Goal: Information Seeking & Learning: Check status

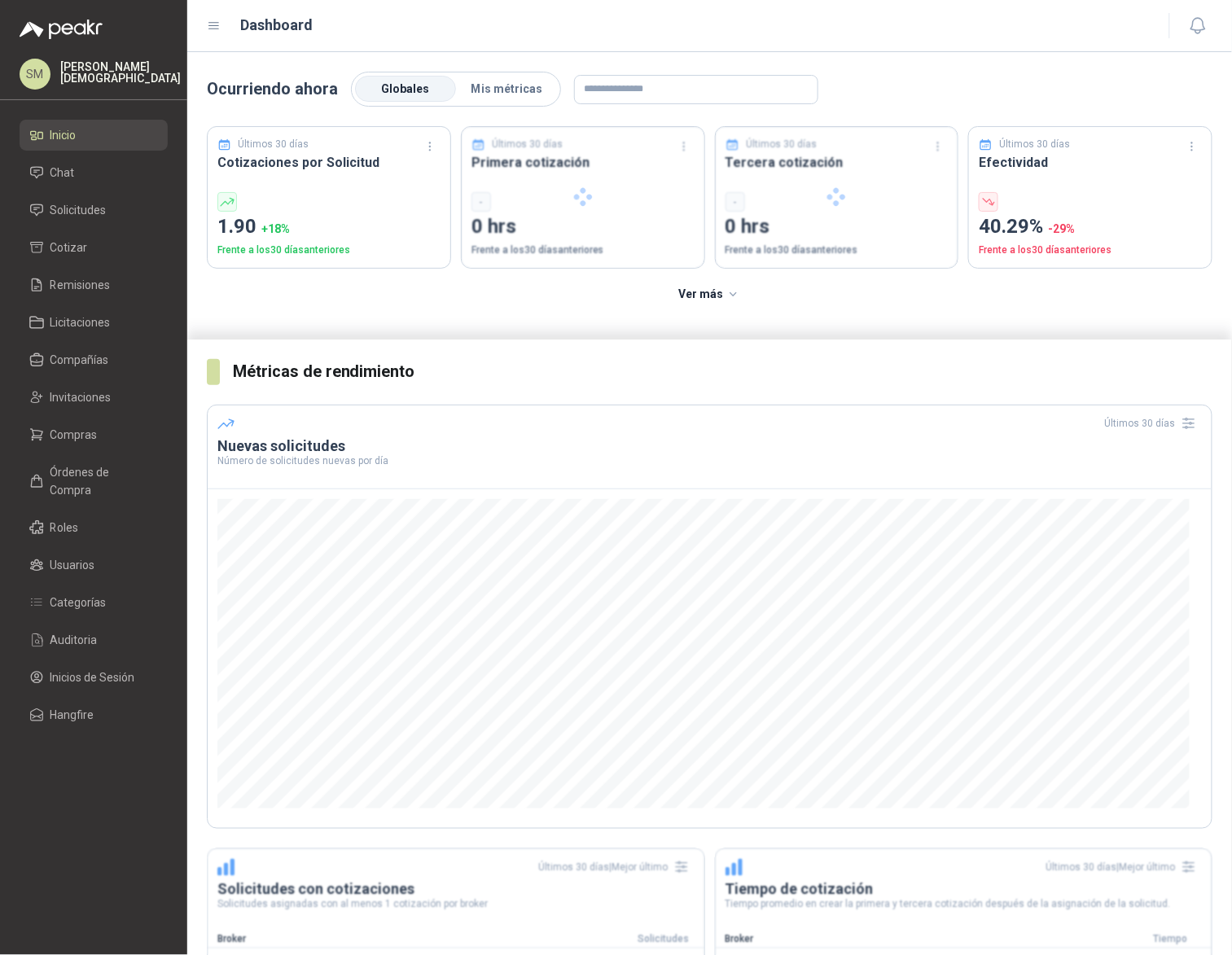
click at [97, 68] on p "[PERSON_NAME]" at bounding box center [120, 73] width 120 height 23
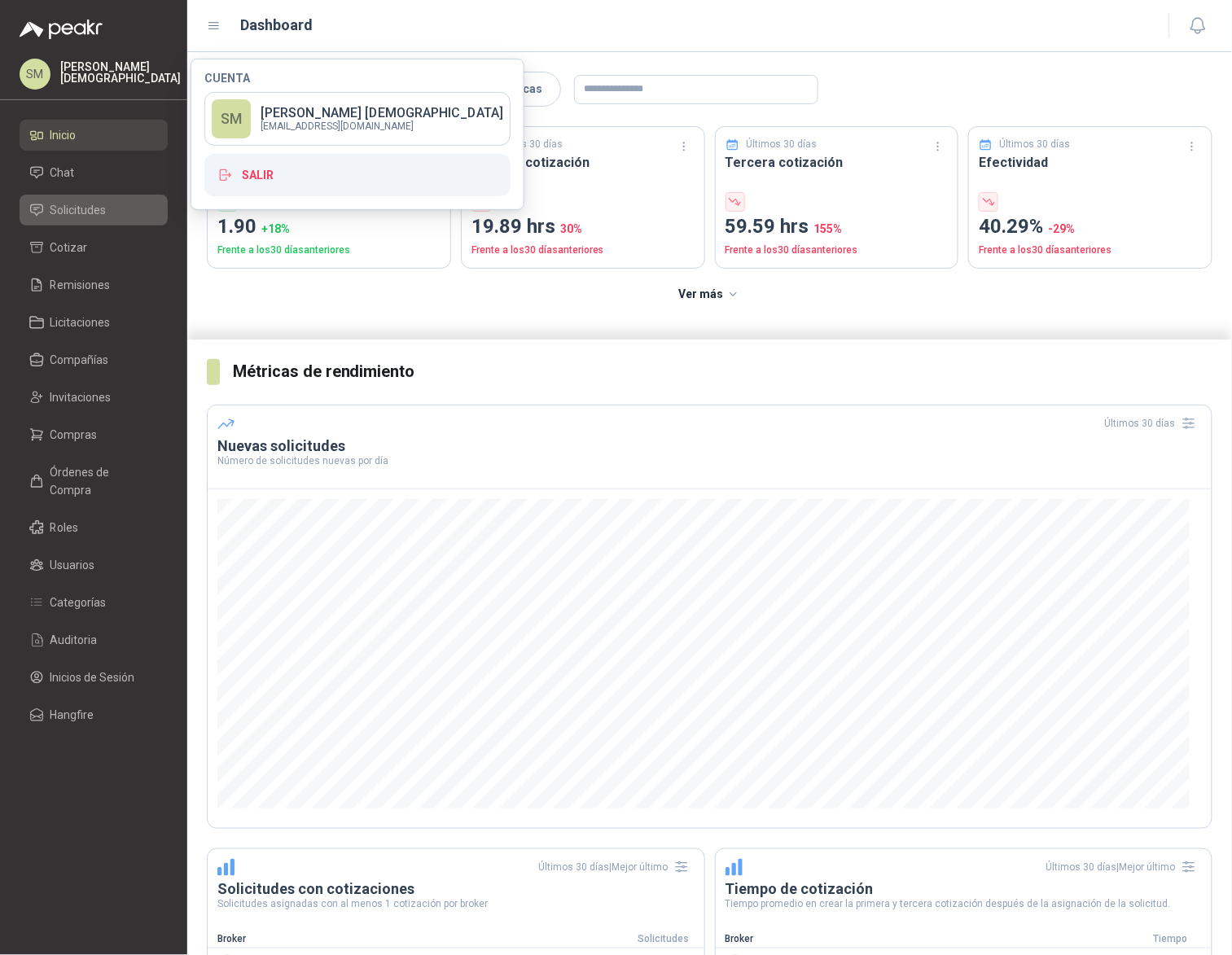
click at [89, 219] on link "Solicitudes" at bounding box center [93, 210] width 148 height 31
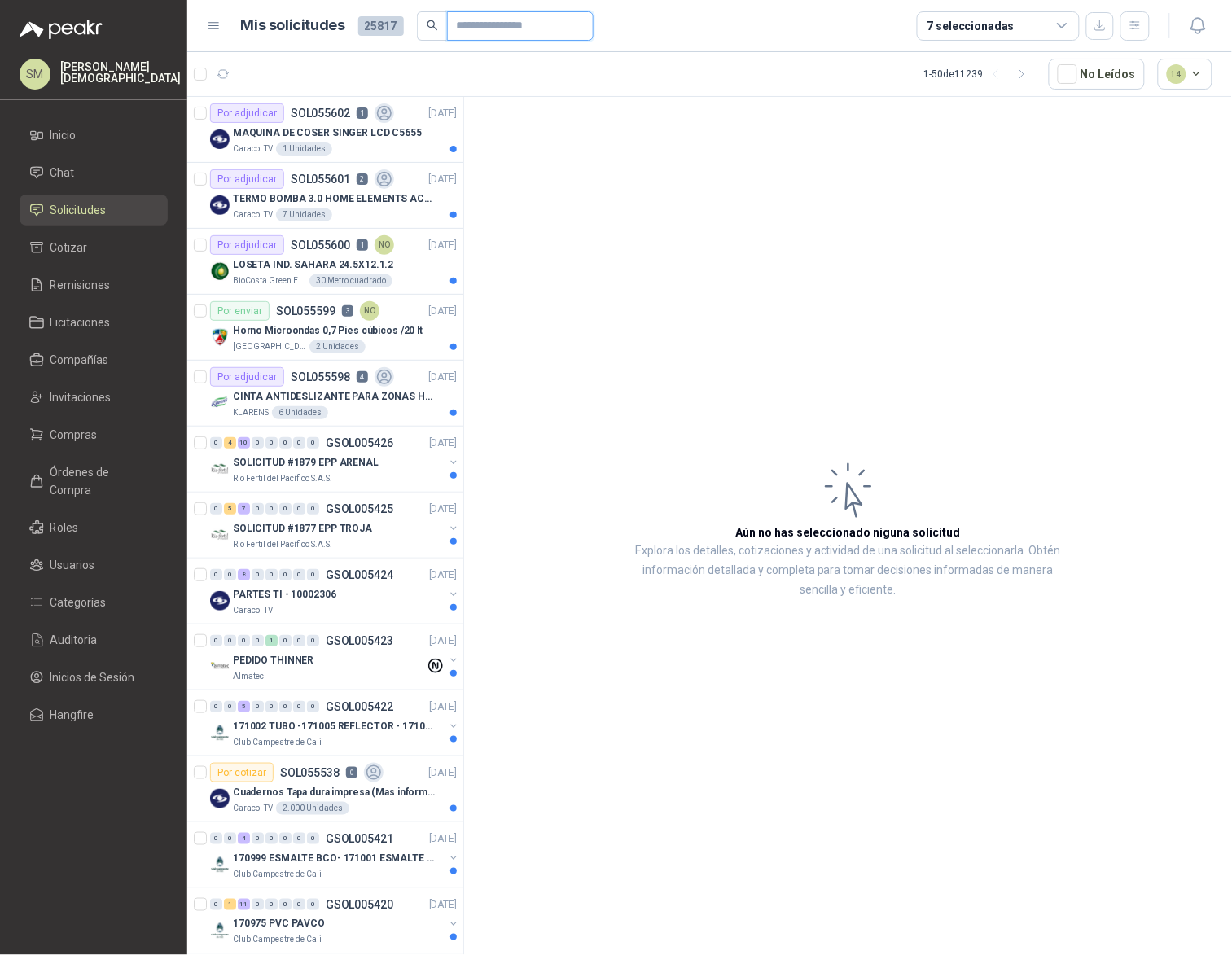
click at [505, 15] on input "text" at bounding box center [513, 26] width 114 height 27
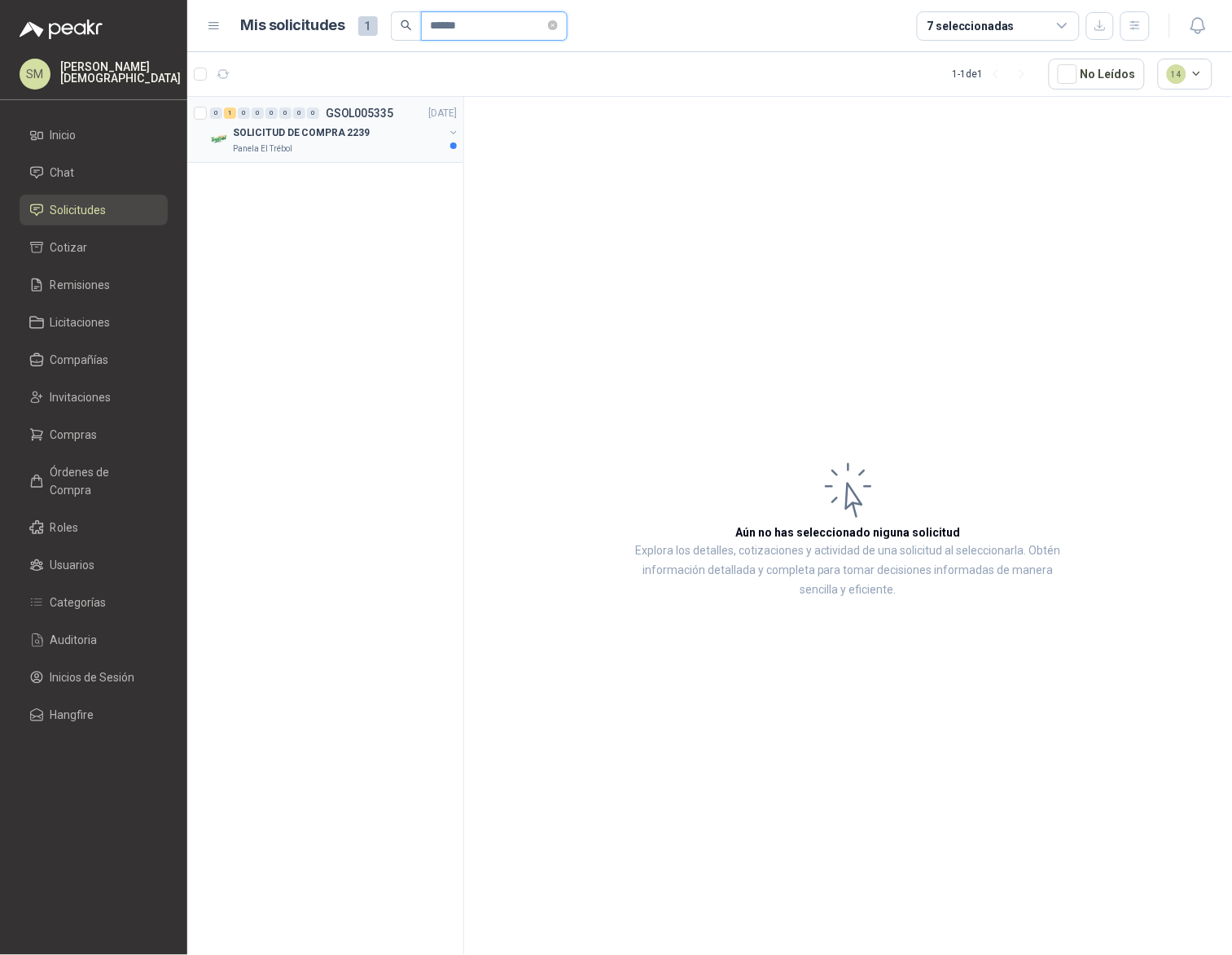
type input "******"
click at [398, 156] on div "0 1 0 0 0 0 0 0 GSOL005335 08/09/25 SOLICITUD DE COMPRA 2239 Panela El Trébol" at bounding box center [326, 130] width 276 height 66
click at [422, 127] on div "SOLICITUD DE COMPRA 2239" at bounding box center [338, 133] width 211 height 19
click at [412, 132] on div "SOLICITUD DE COMPRA 2239" at bounding box center [338, 133] width 211 height 19
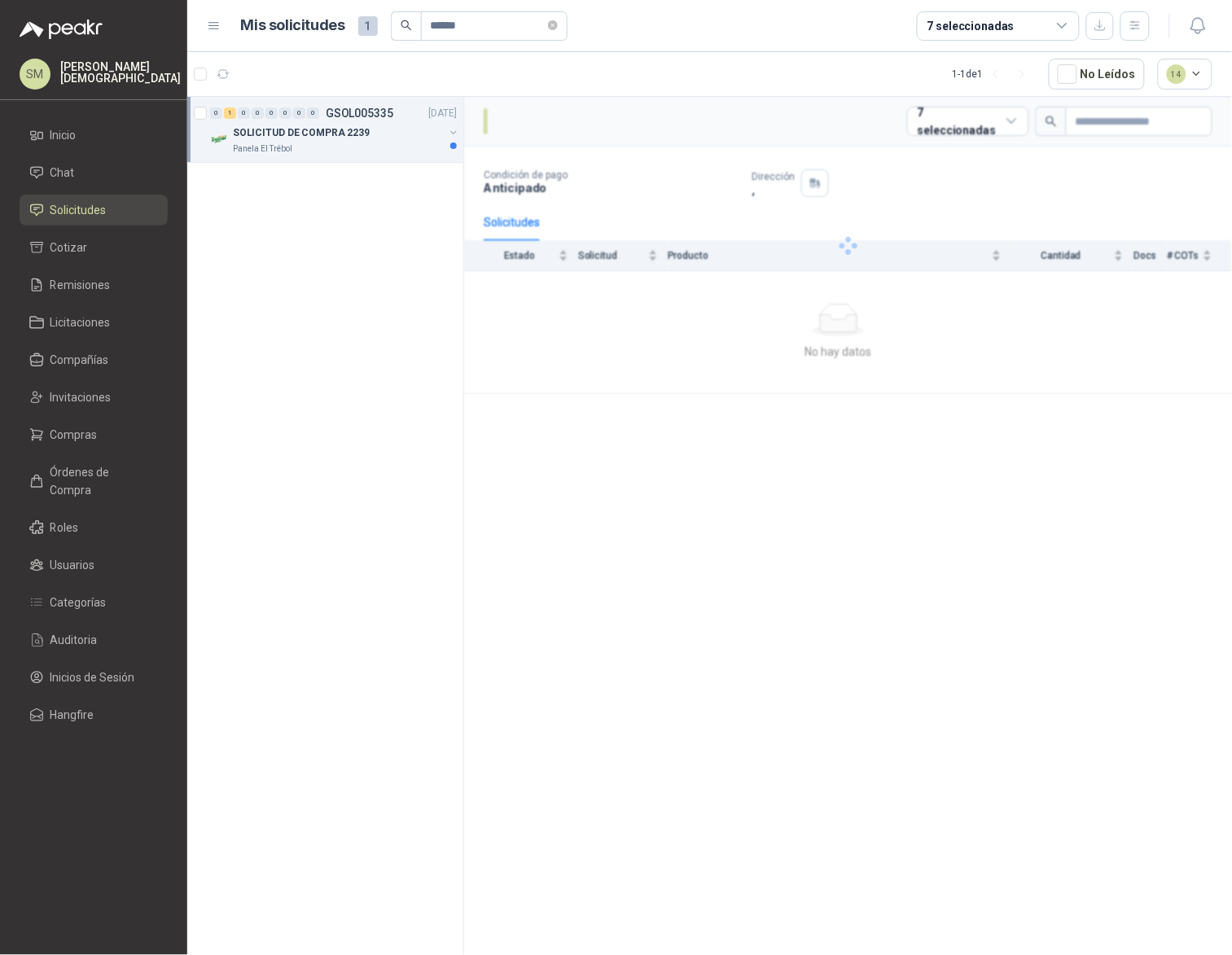
click at [363, 151] on div "Panela El Trébol" at bounding box center [338, 149] width 211 height 13
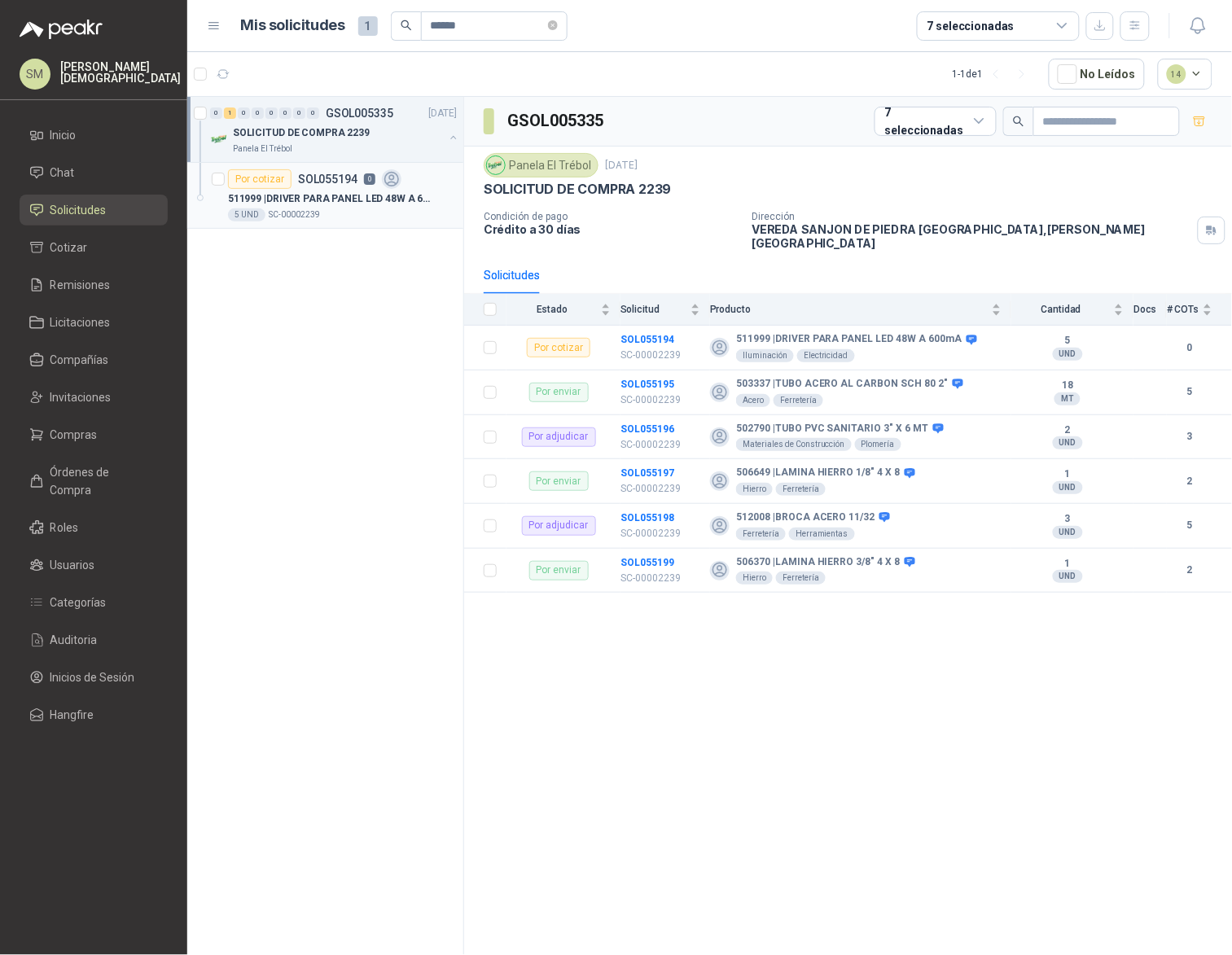
click at [350, 202] on p "511999 | DRIVER PARA PANEL LED 48W A 600mA" at bounding box center [329, 198] width 203 height 15
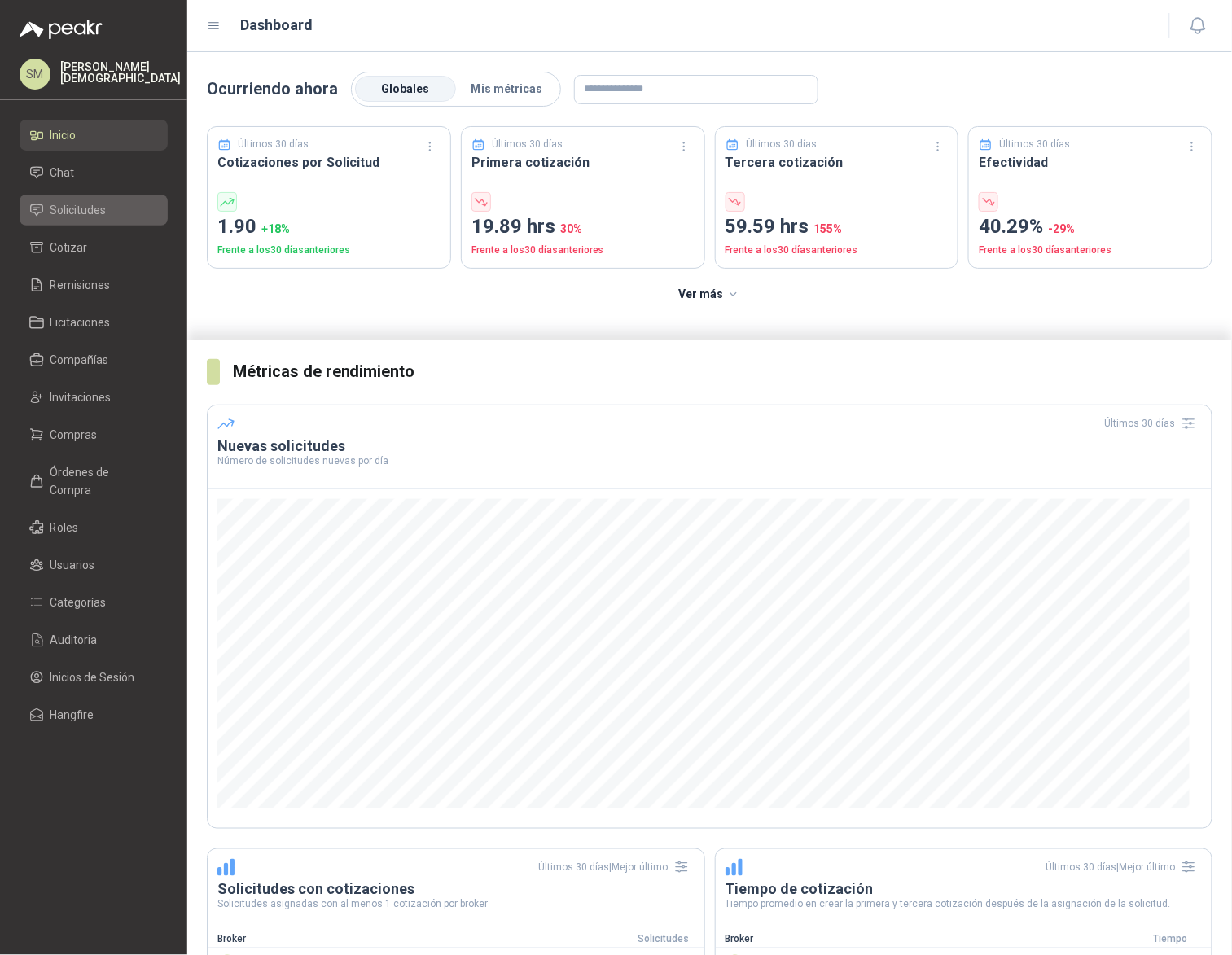
click at [35, 215] on icon at bounding box center [36, 210] width 15 height 15
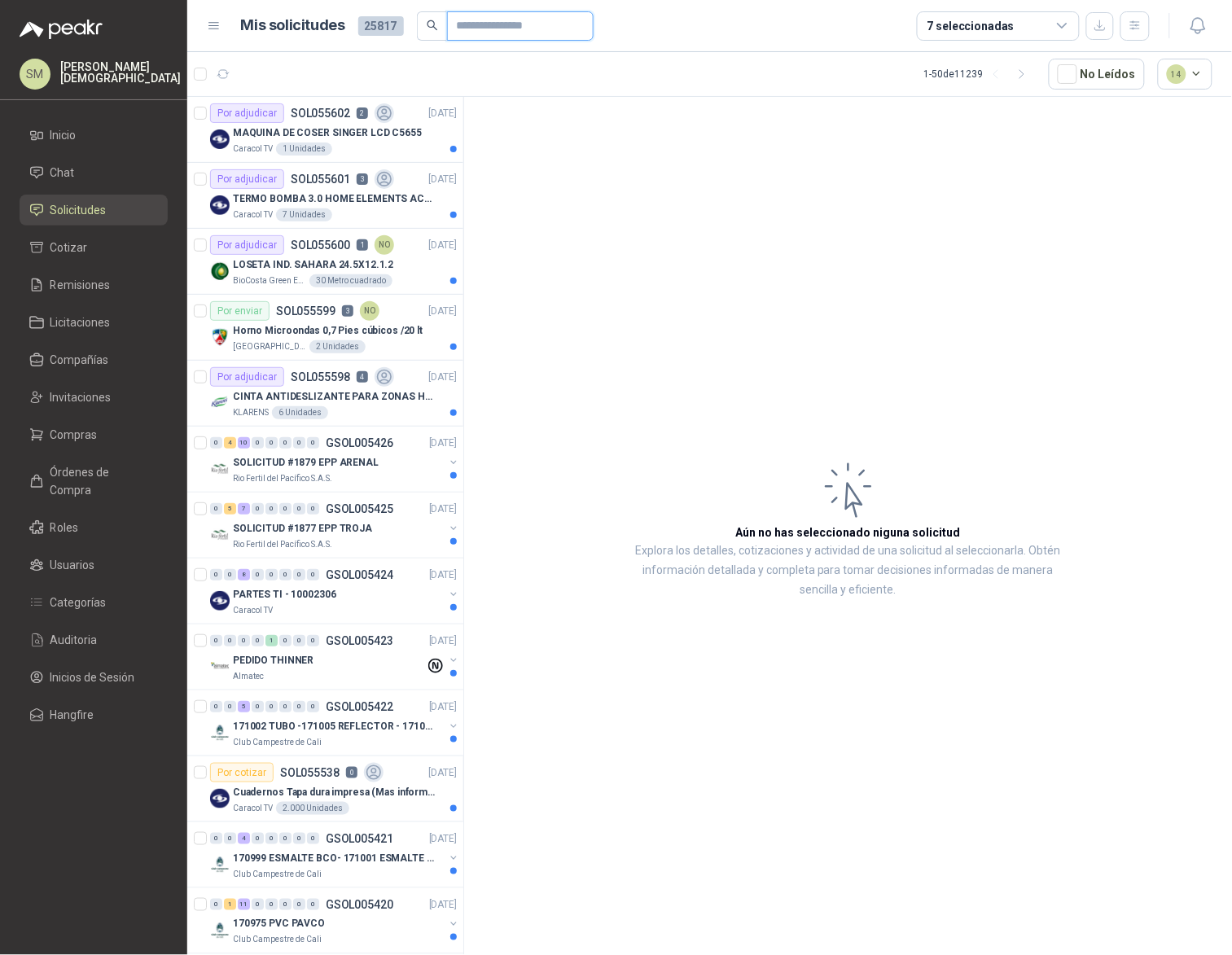
click at [458, 26] on input "text" at bounding box center [513, 26] width 114 height 27
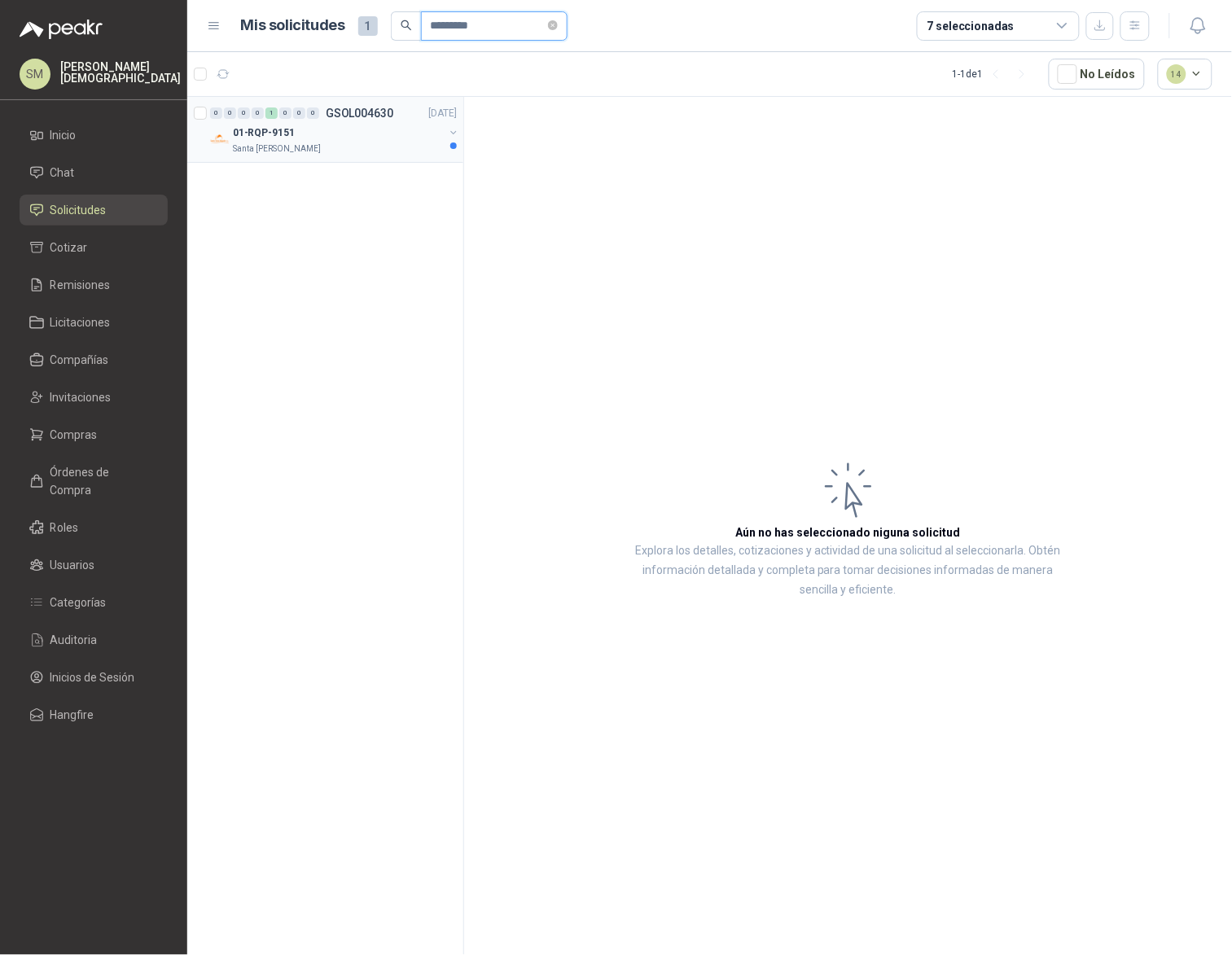
type input "*********"
click at [383, 154] on div "Santa [PERSON_NAME]" at bounding box center [338, 149] width 211 height 13
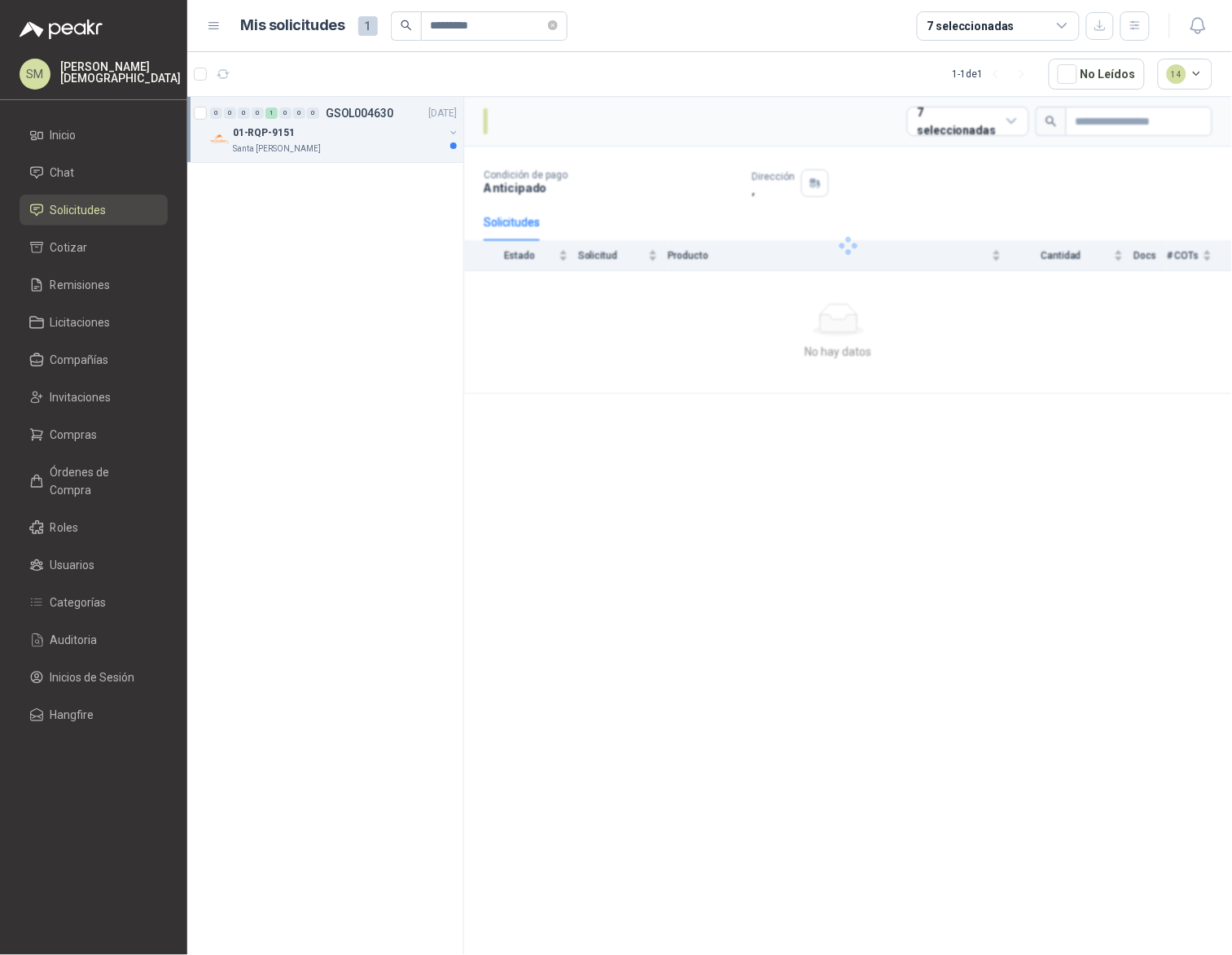
click at [345, 151] on div "Santa [PERSON_NAME]" at bounding box center [338, 149] width 211 height 13
click at [342, 226] on article "Por enviar SOL050299 5 1562 | RASTRILLO PLASTICO 2 Unidades 01-RQP-9151" at bounding box center [326, 196] width 276 height 66
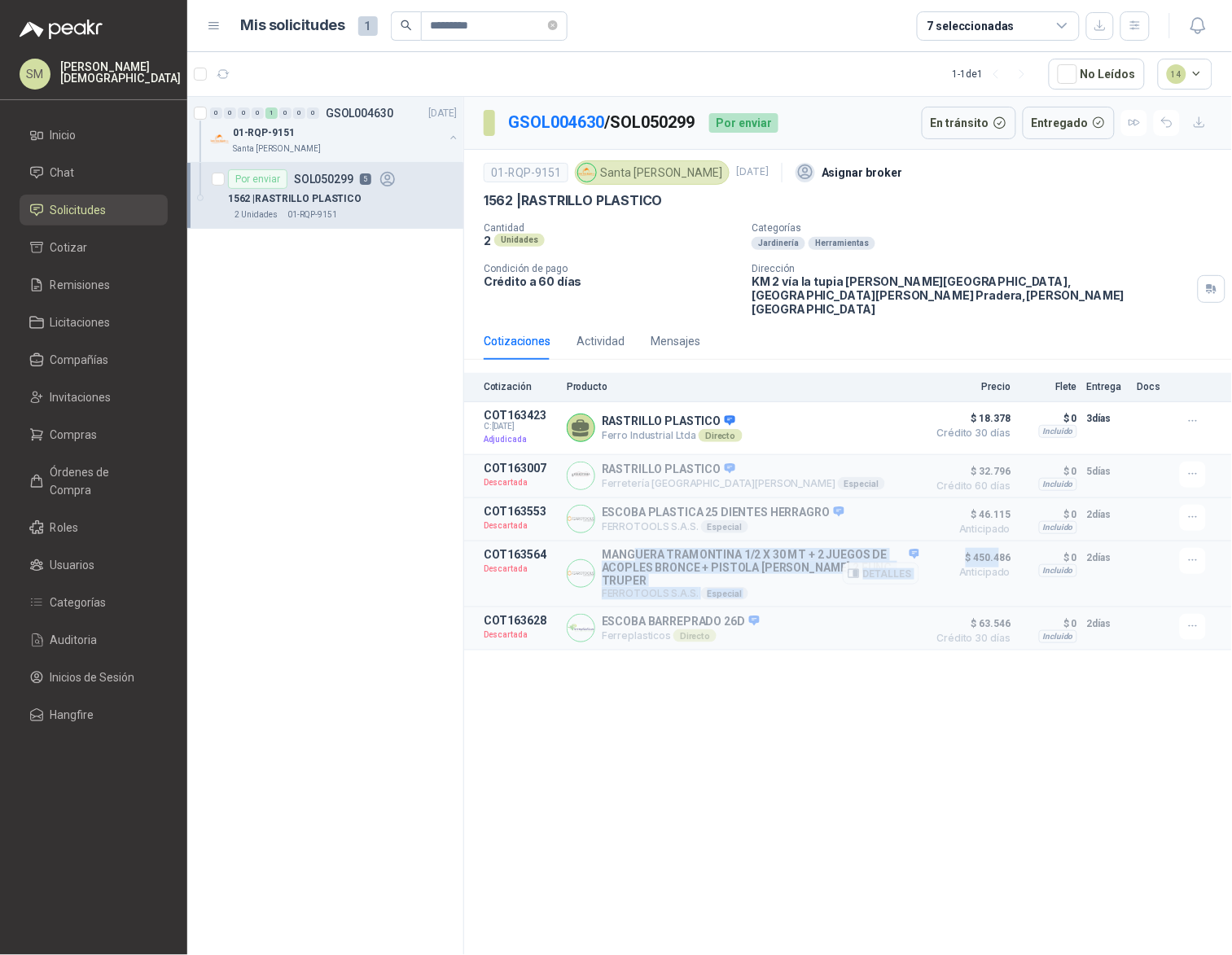
drag, startPoint x: 1003, startPoint y: 544, endPoint x: 632, endPoint y: 540, distance: 371.0
click at [632, 542] on article "COT163564 Descartada MANGUERA TRAMONTINA 1/2 X 30 MT + 2 JUEGOS DE ACOPLES BRON…" at bounding box center [849, 574] width 768 height 66
click at [626, 548] on p "MANGUERA TRAMONTINA 1/2 X 30 MT + 2 JUEGOS DE ACOPLES BRONCE + PISTOLA [PERSON_…" at bounding box center [760, 567] width 318 height 39
drag, startPoint x: 606, startPoint y: 545, endPoint x: 987, endPoint y: 573, distance: 382.0
click at [987, 573] on article "COT163564 Descartada MANGUERA TRAMONTINA 1/2 X 30 MT + 2 JUEGOS DE ACOPLES BRON…" at bounding box center [849, 574] width 768 height 66
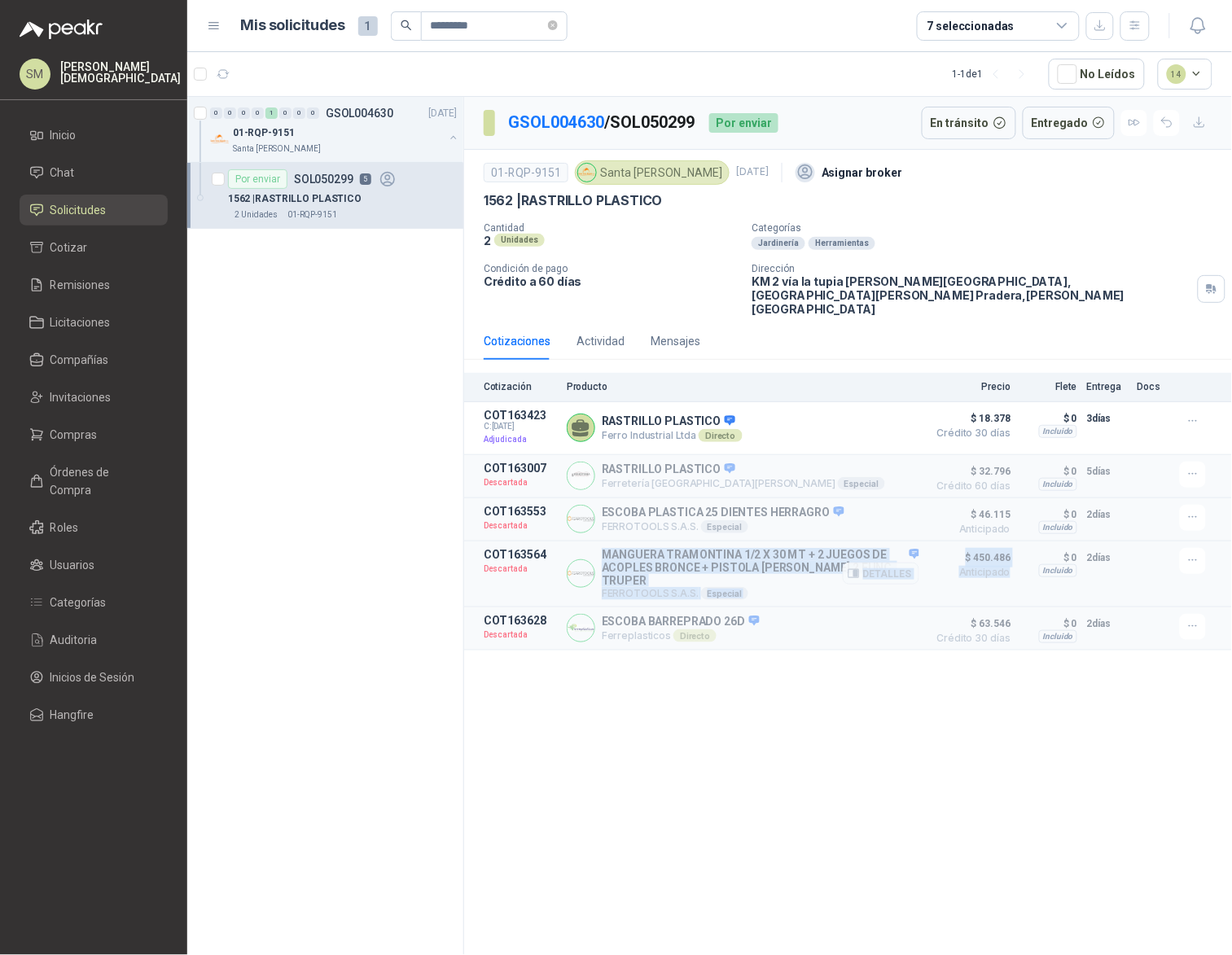
click at [830, 557] on p "MANGUERA TRAMONTINA 1/2 X 30 MT + 2 JUEGOS DE ACOPLES BRONCE + PISTOLA [PERSON_…" at bounding box center [760, 567] width 318 height 39
drag, startPoint x: 972, startPoint y: 546, endPoint x: 1010, endPoint y: 563, distance: 41.6
click at [1010, 563] on p "$ 450.486 Anticipado" at bounding box center [970, 574] width 81 height 52
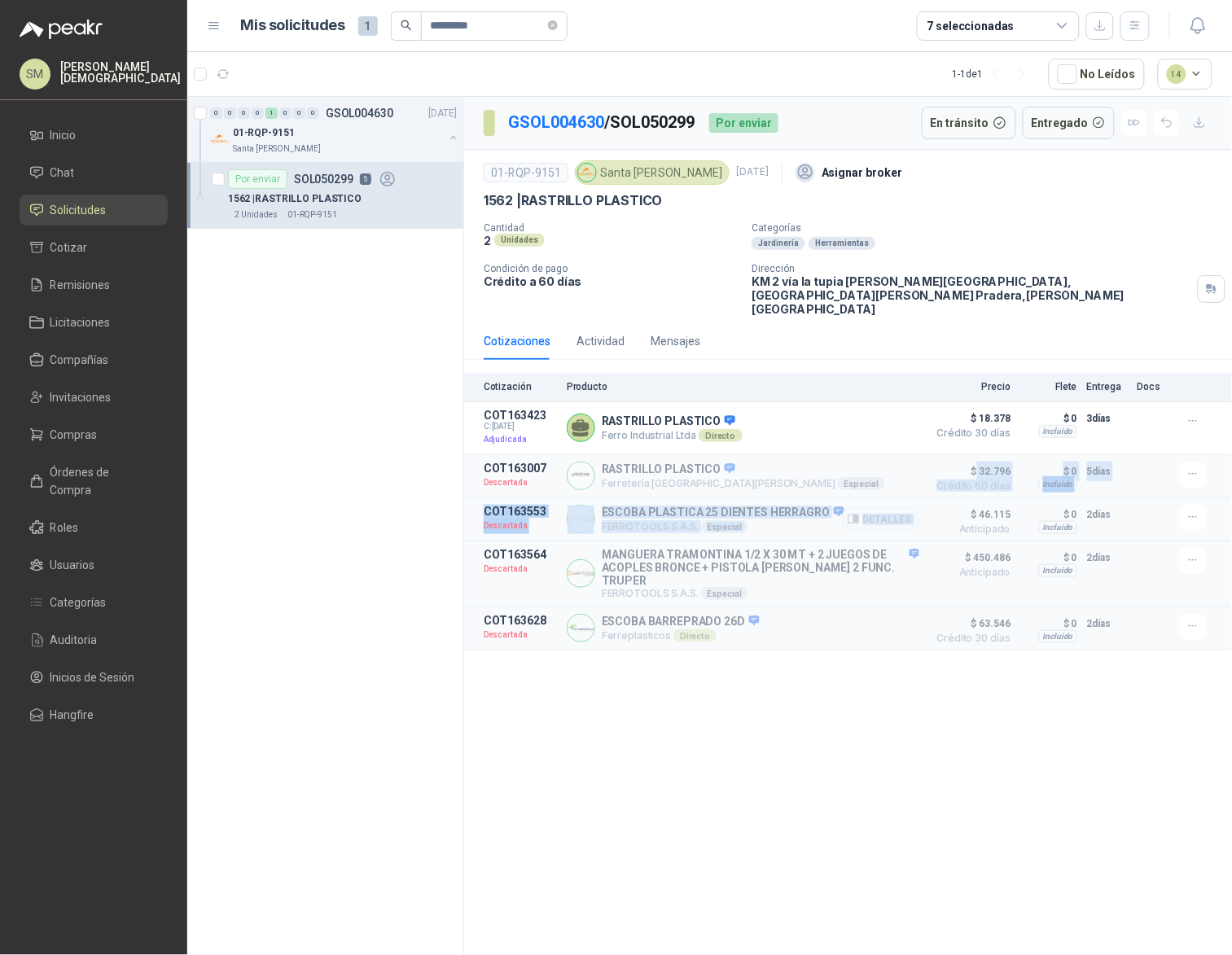
drag, startPoint x: 978, startPoint y: 465, endPoint x: 994, endPoint y: 490, distance: 29.7
click at [994, 490] on div "Cotización Producto Precio [PERSON_NAME] Entrega Docs COT163423 C: [DATE] Adjud…" at bounding box center [849, 512] width 768 height 278
drag, startPoint x: 989, startPoint y: 501, endPoint x: 997, endPoint y: 504, distance: 8.5
click at [997, 505] on span "$ 46.115" at bounding box center [970, 515] width 81 height 19
drag, startPoint x: 975, startPoint y: 596, endPoint x: 1010, endPoint y: 605, distance: 36.1
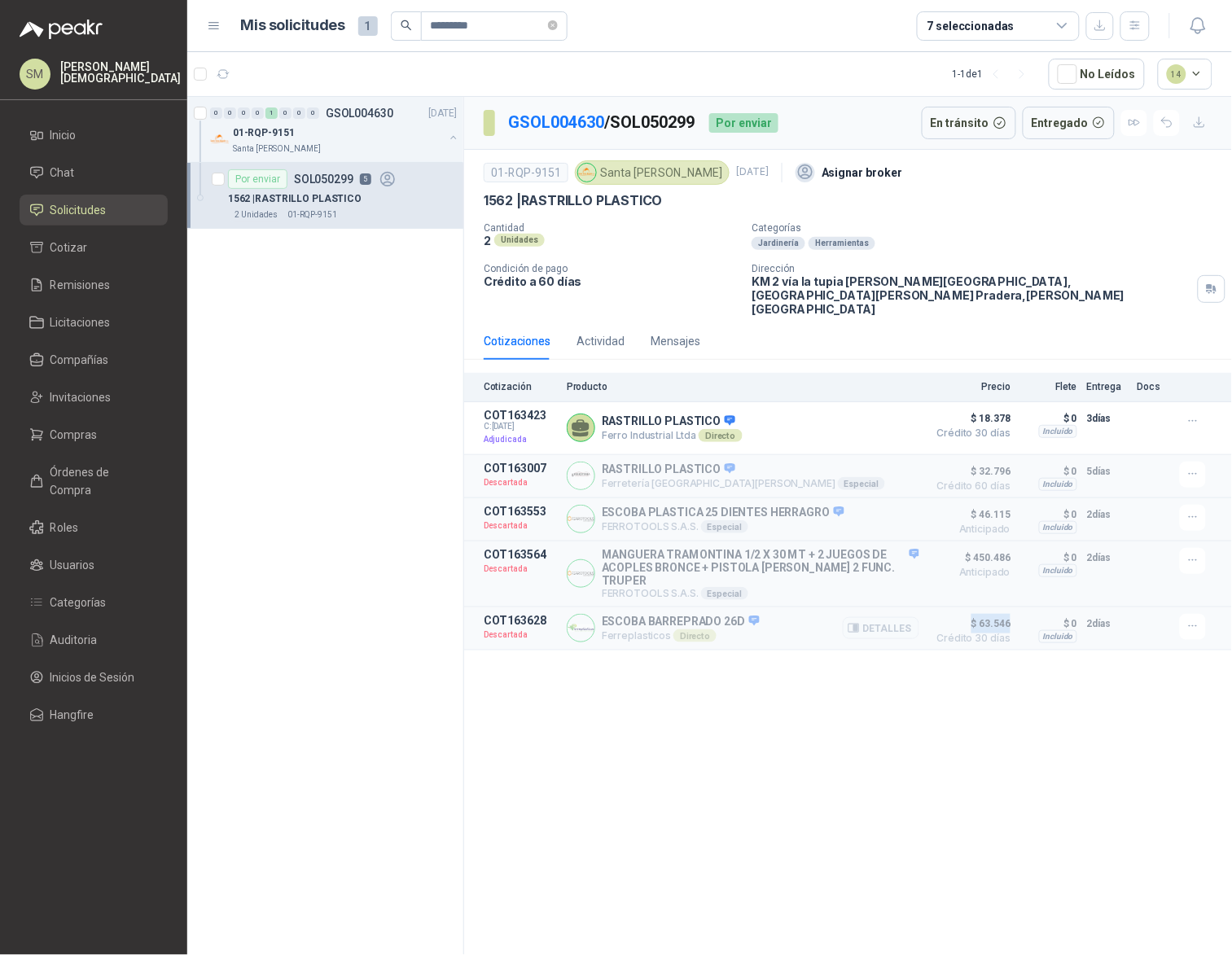
click at [1010, 614] on span "$ 63.546" at bounding box center [970, 624] width 81 height 19
click at [989, 635] on div "GSOL004630 / SOL050299 Por enviar En [PERSON_NAME] Entregado 01-RQP-9151 Santa …" at bounding box center [849, 529] width 768 height 864
click at [88, 68] on p "[PERSON_NAME]" at bounding box center [120, 73] width 120 height 23
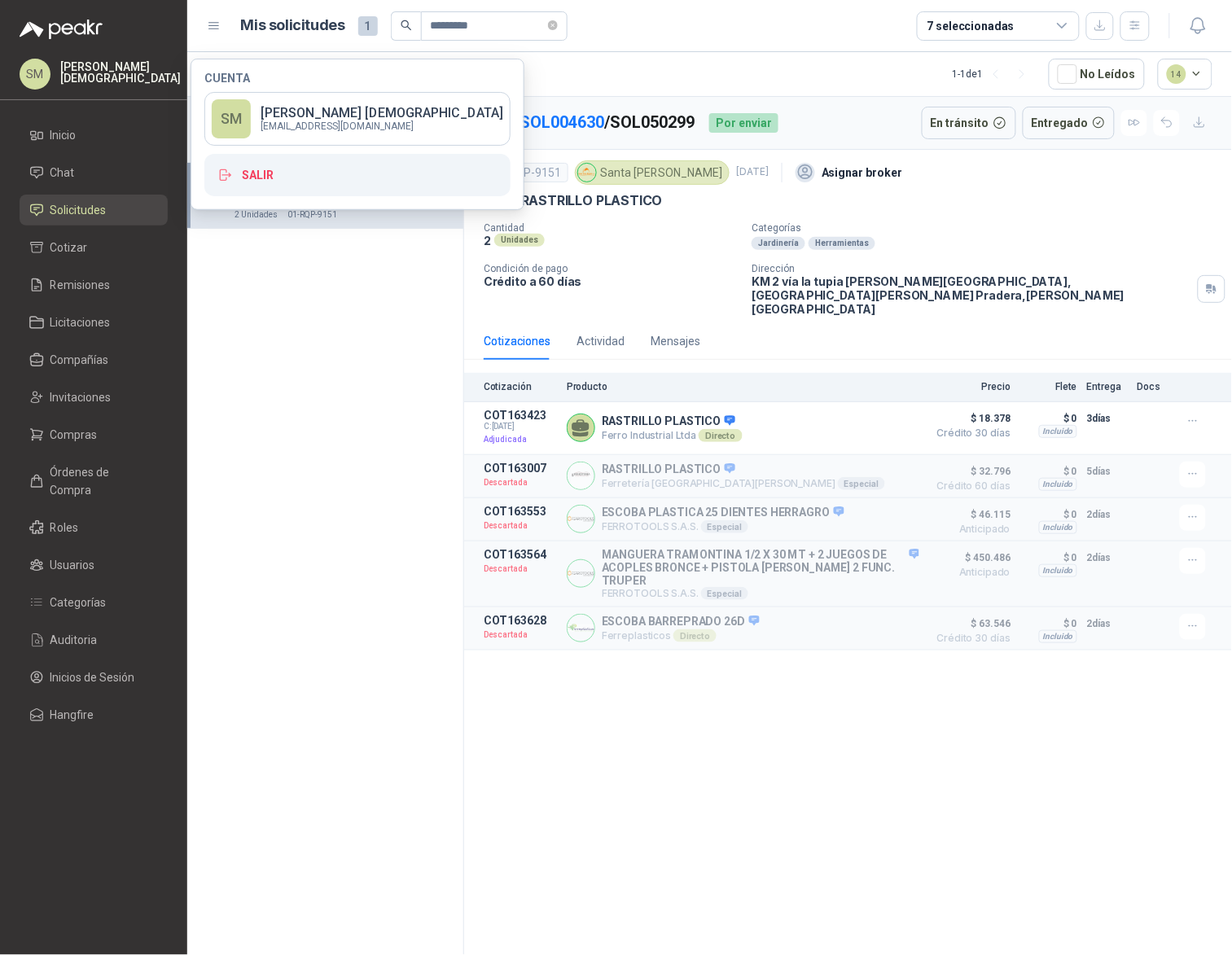
click at [101, 73] on p "[PERSON_NAME]" at bounding box center [120, 73] width 120 height 23
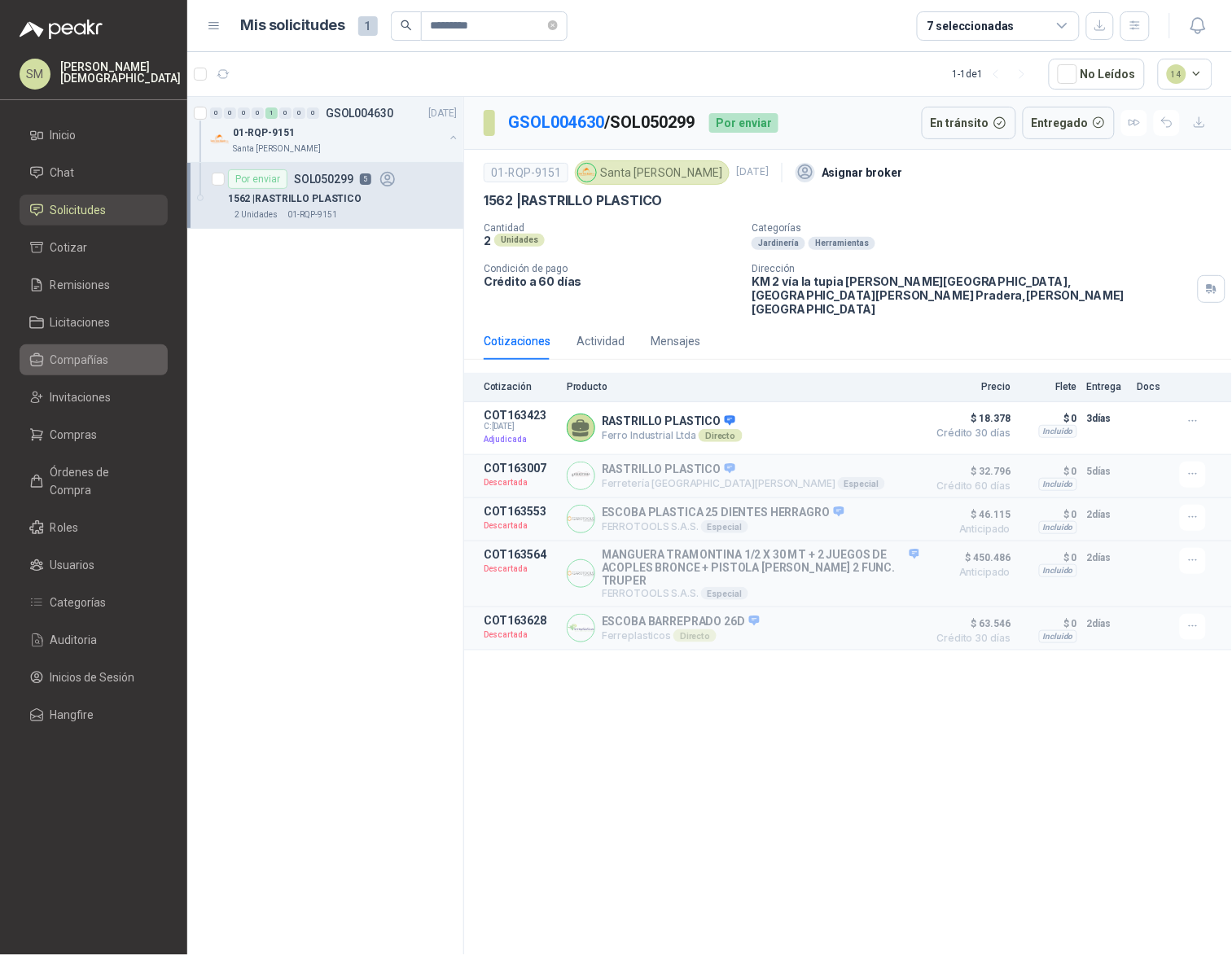
click at [95, 368] on span "Compañías" at bounding box center [80, 360] width 58 height 18
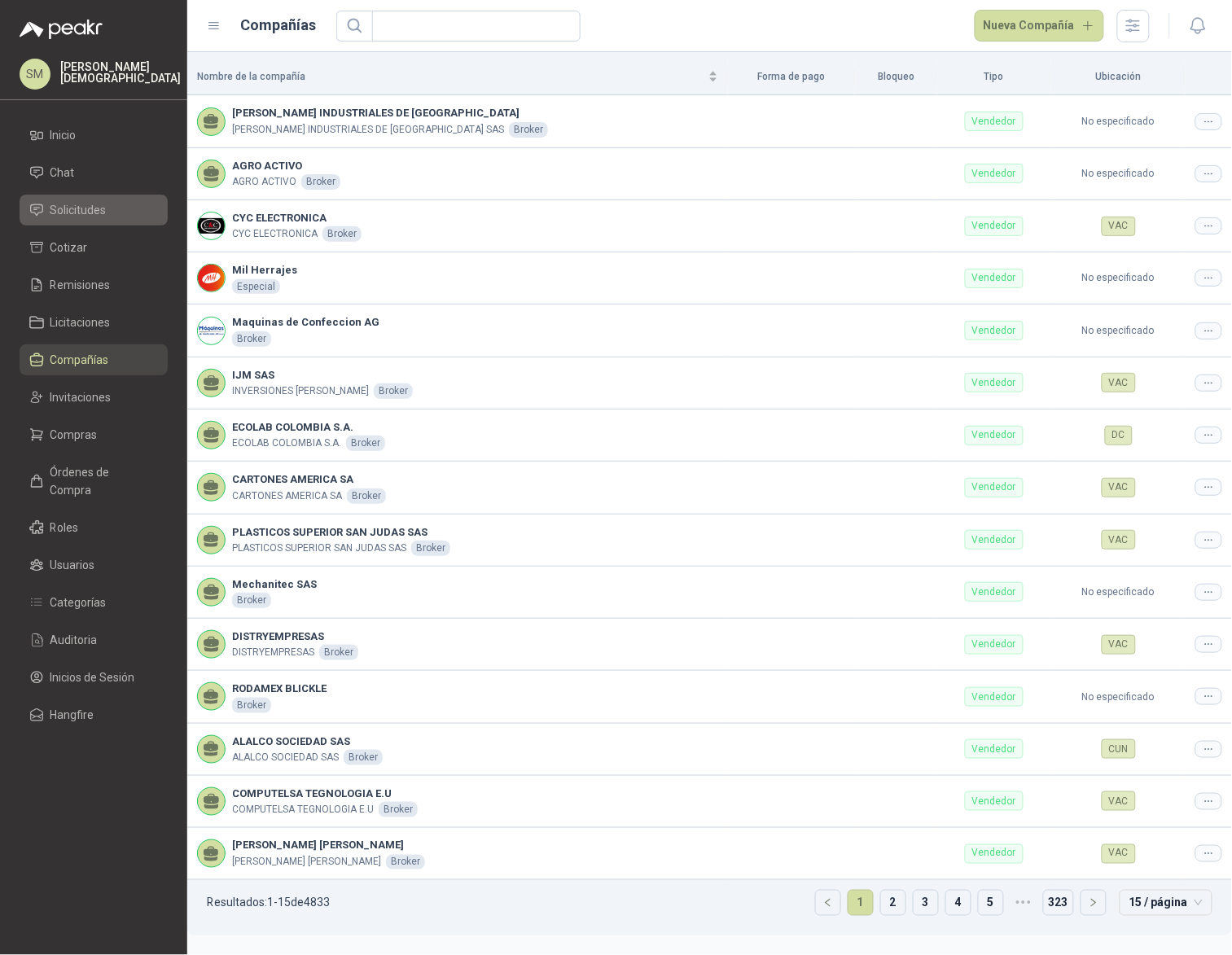
click at [83, 217] on span "Solicitudes" at bounding box center [78, 210] width 56 height 18
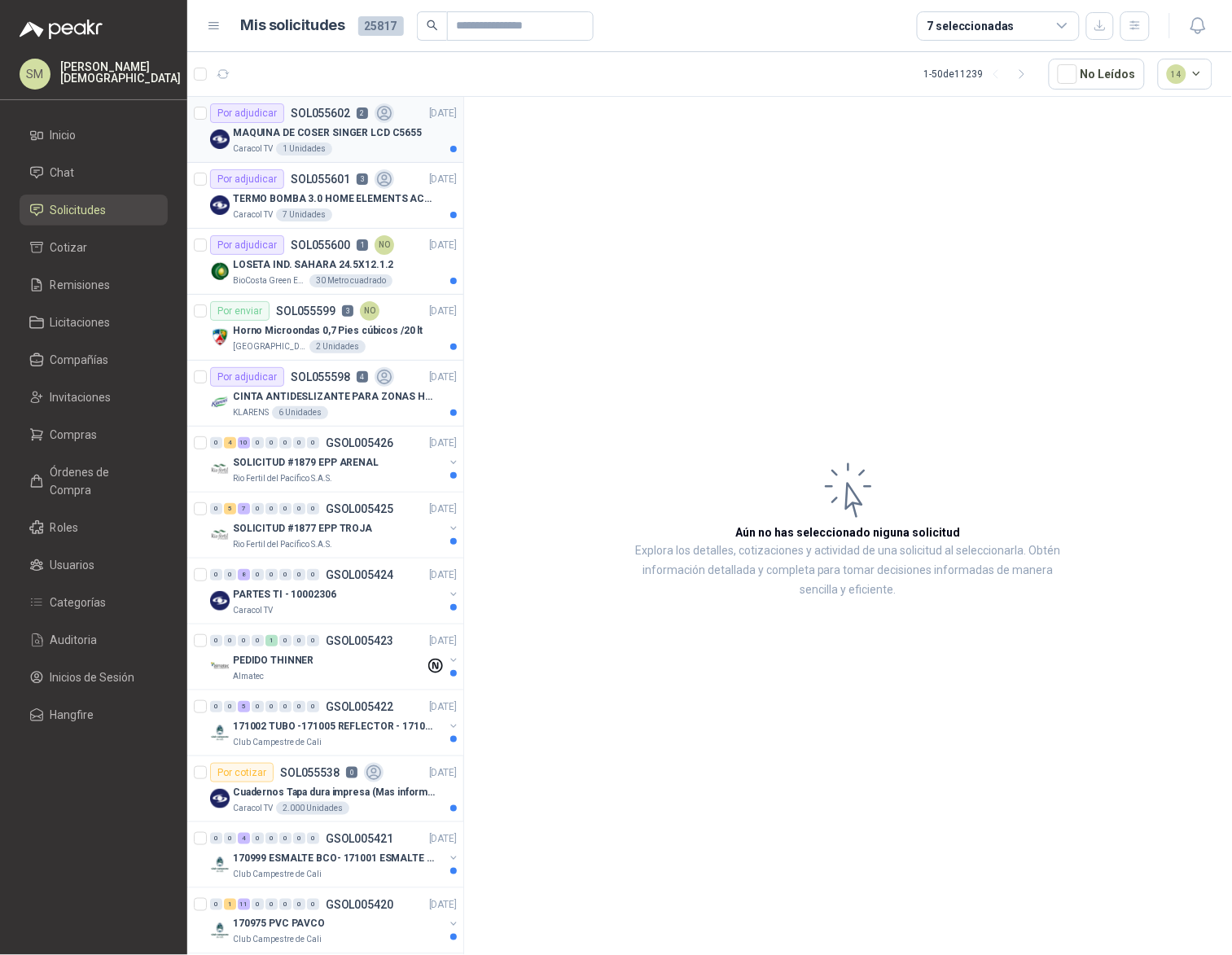
click at [345, 133] on p "MAQUINA DE COSER SINGER LCD C5655" at bounding box center [327, 133] width 189 height 15
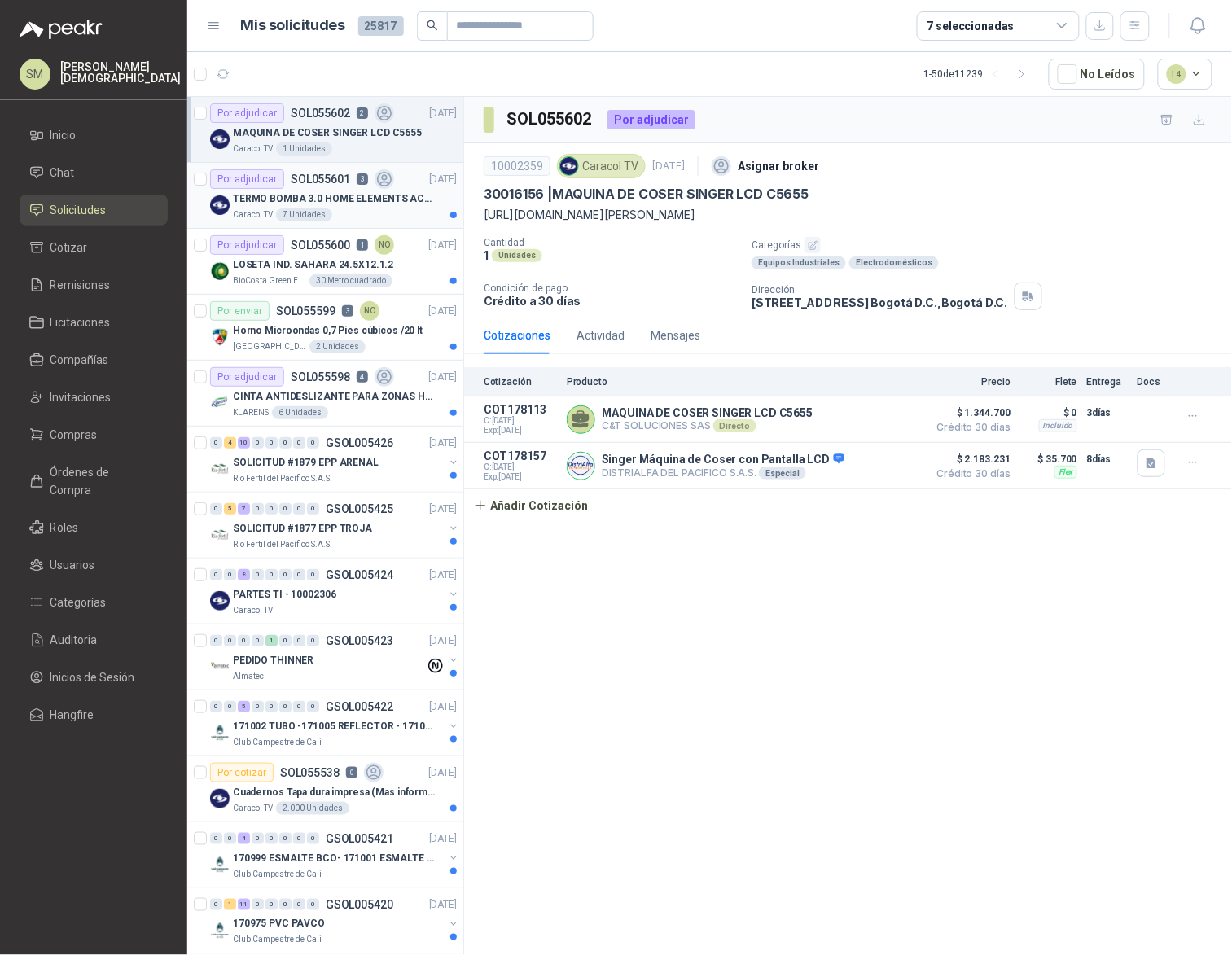
click at [320, 193] on p "TERMO BOMBA 3.0 HOME ELEMENTS ACERO INOX" at bounding box center [334, 198] width 203 height 15
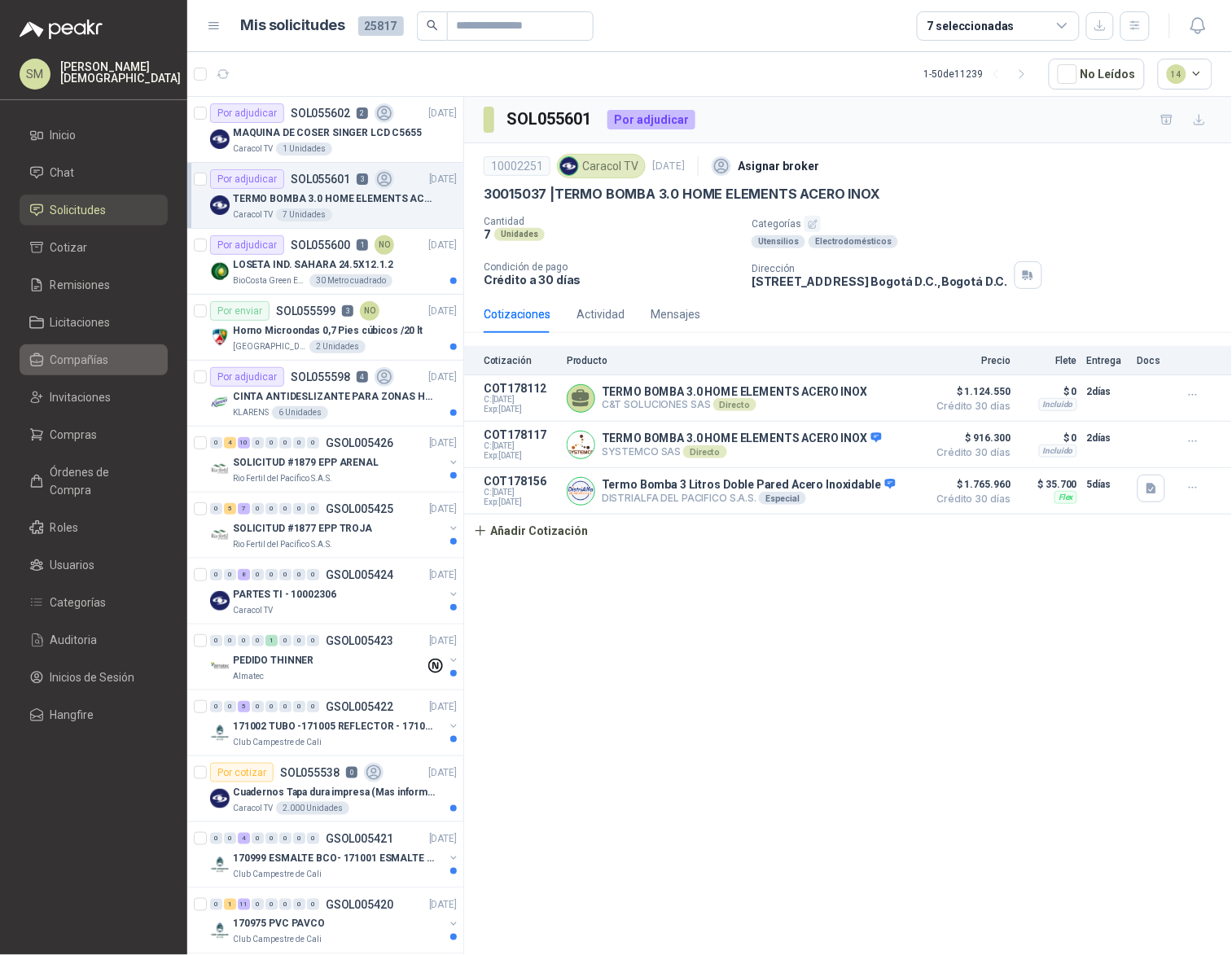
click at [86, 366] on span "Compañías" at bounding box center [80, 360] width 58 height 18
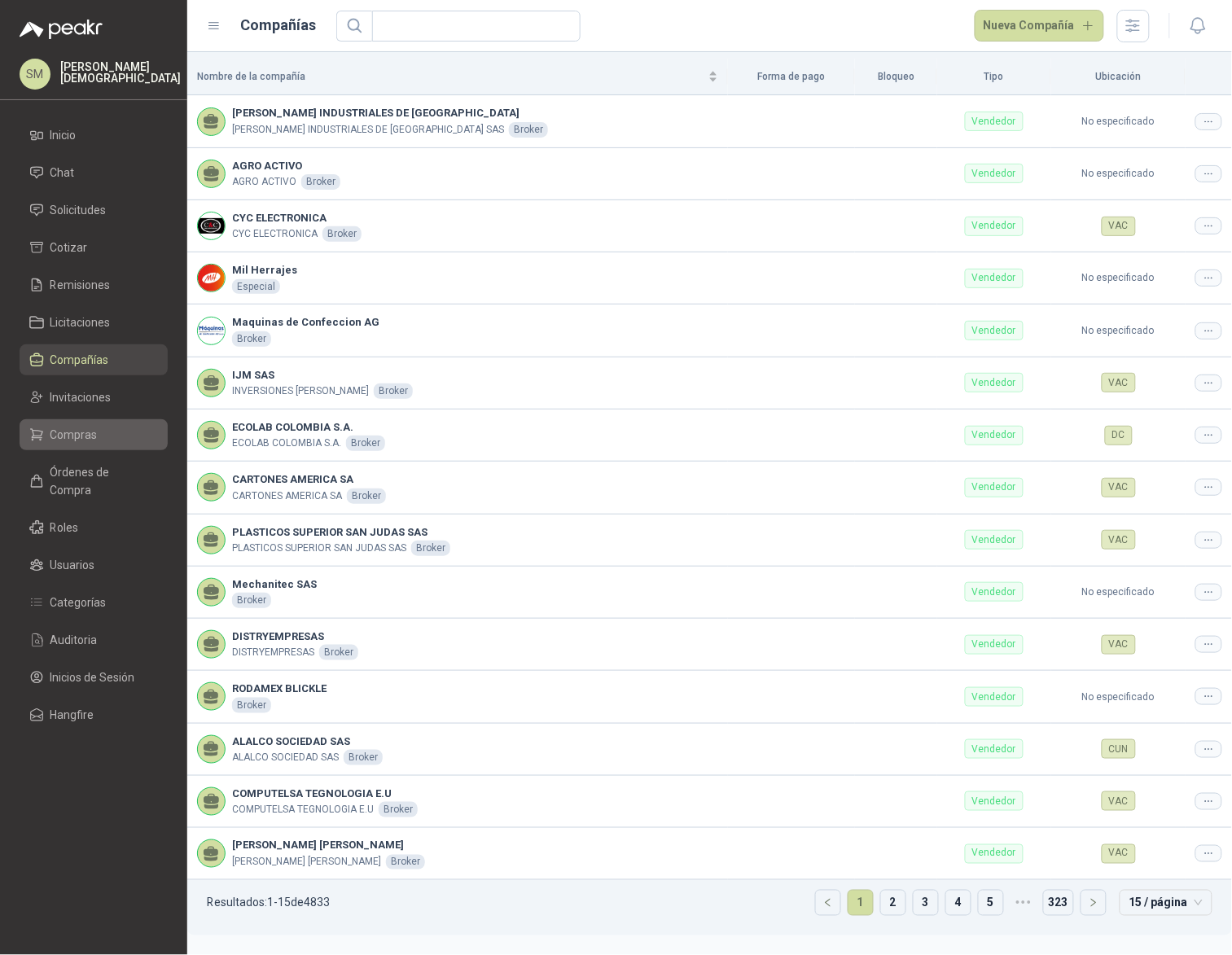
click at [96, 433] on li "Compras" at bounding box center [93, 435] width 128 height 18
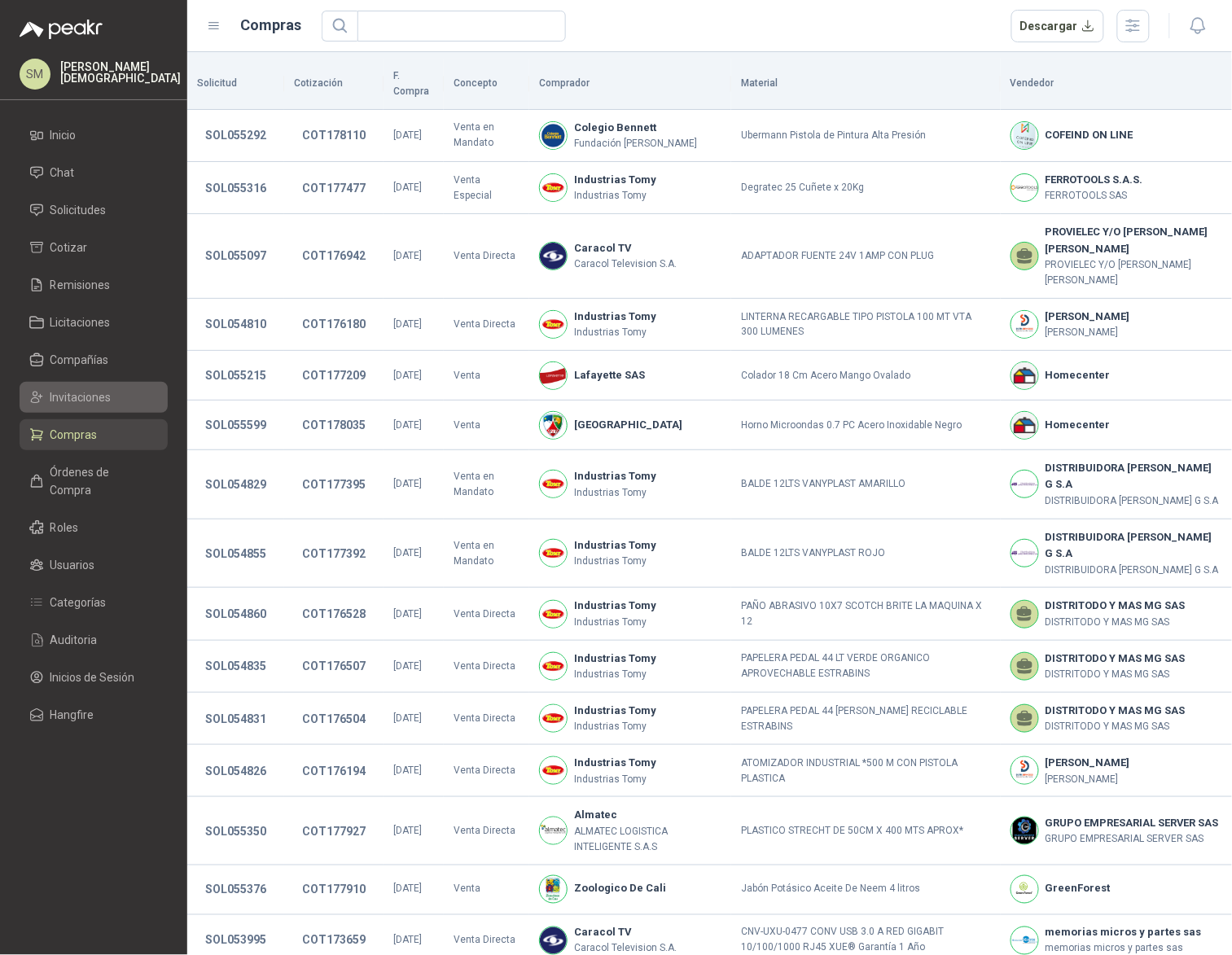
click at [79, 383] on link "Invitaciones" at bounding box center [93, 397] width 148 height 31
